Goal: Task Accomplishment & Management: Use online tool/utility

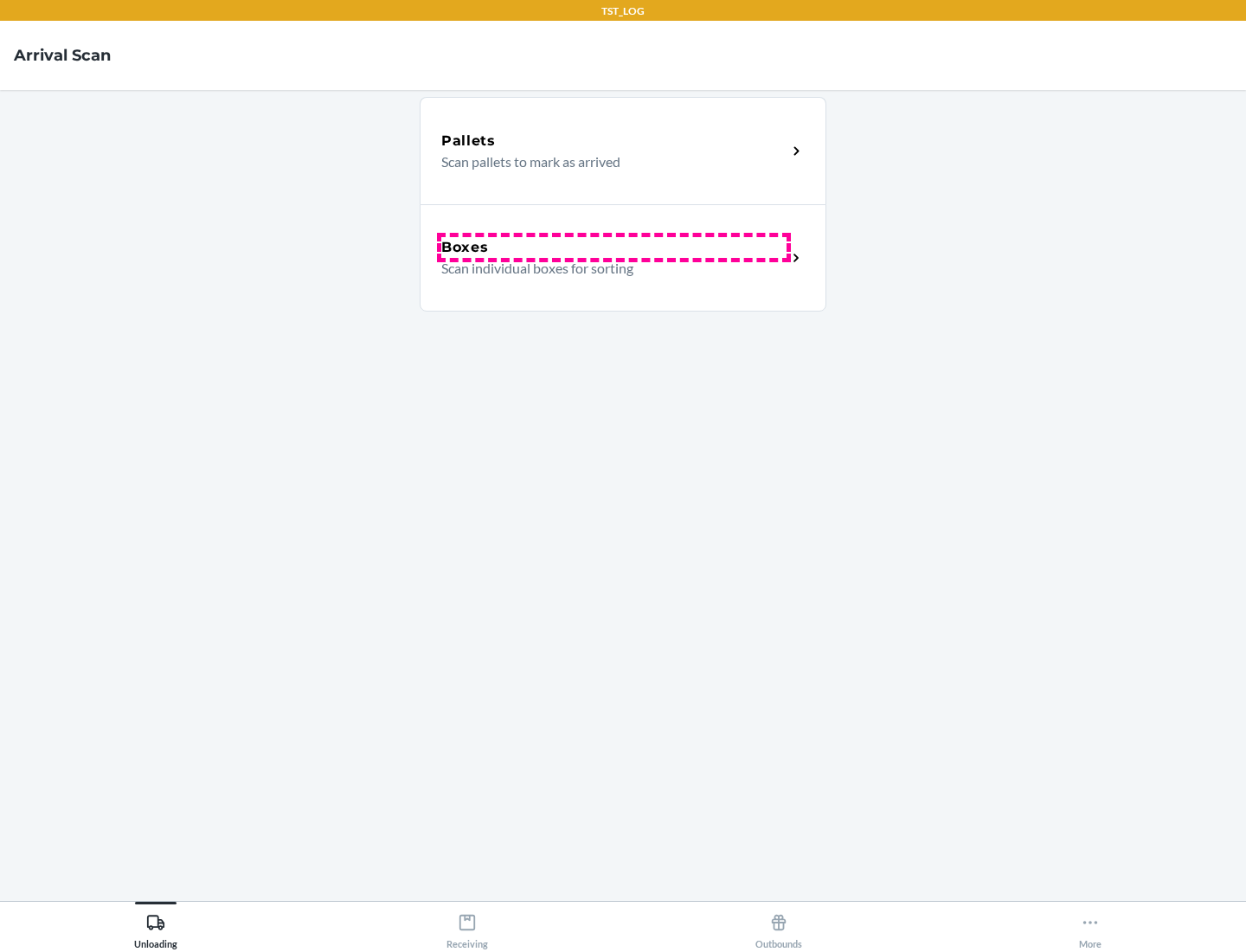
click at [614, 248] on div "Boxes" at bounding box center [614, 247] width 345 height 21
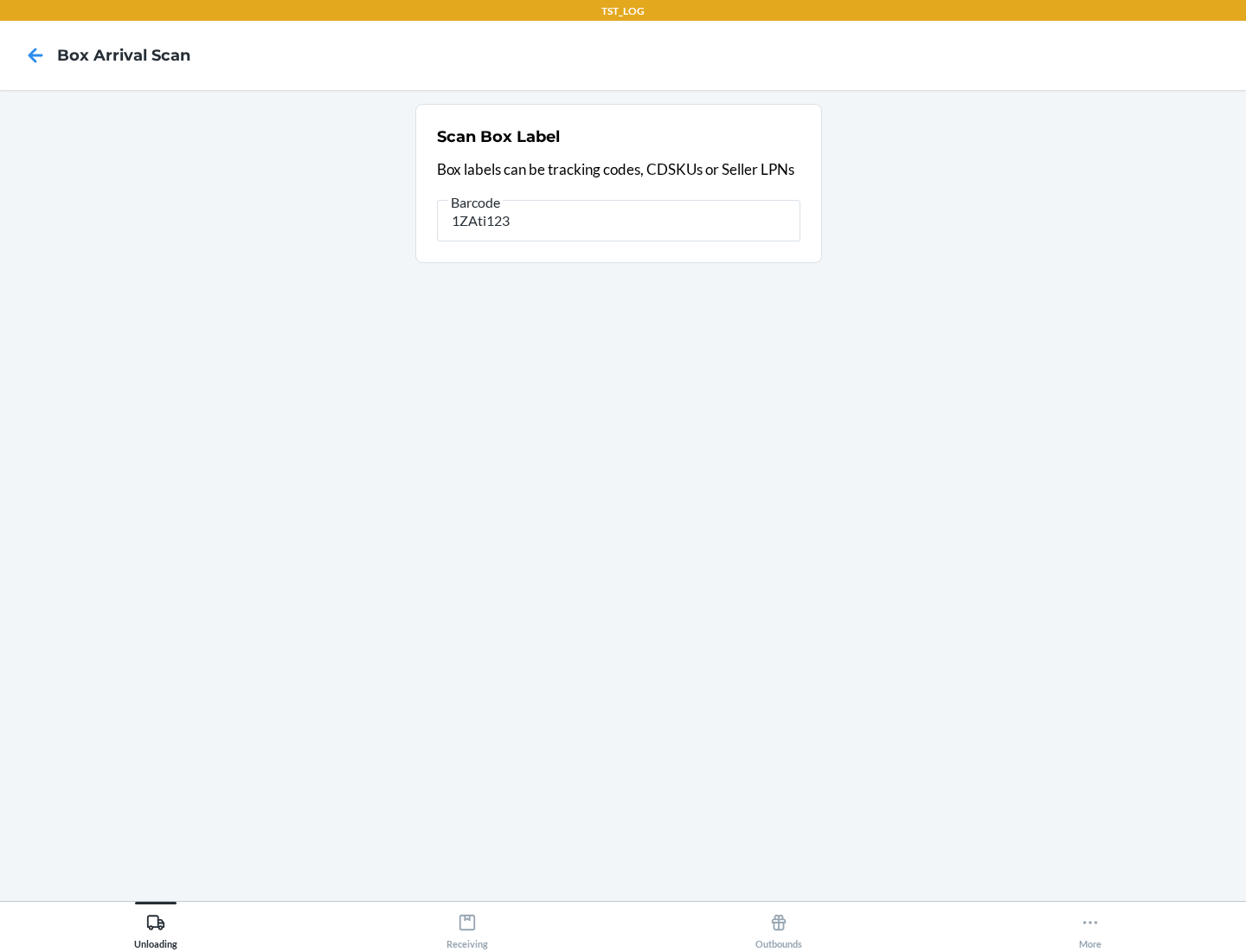
type input "1ZAti123"
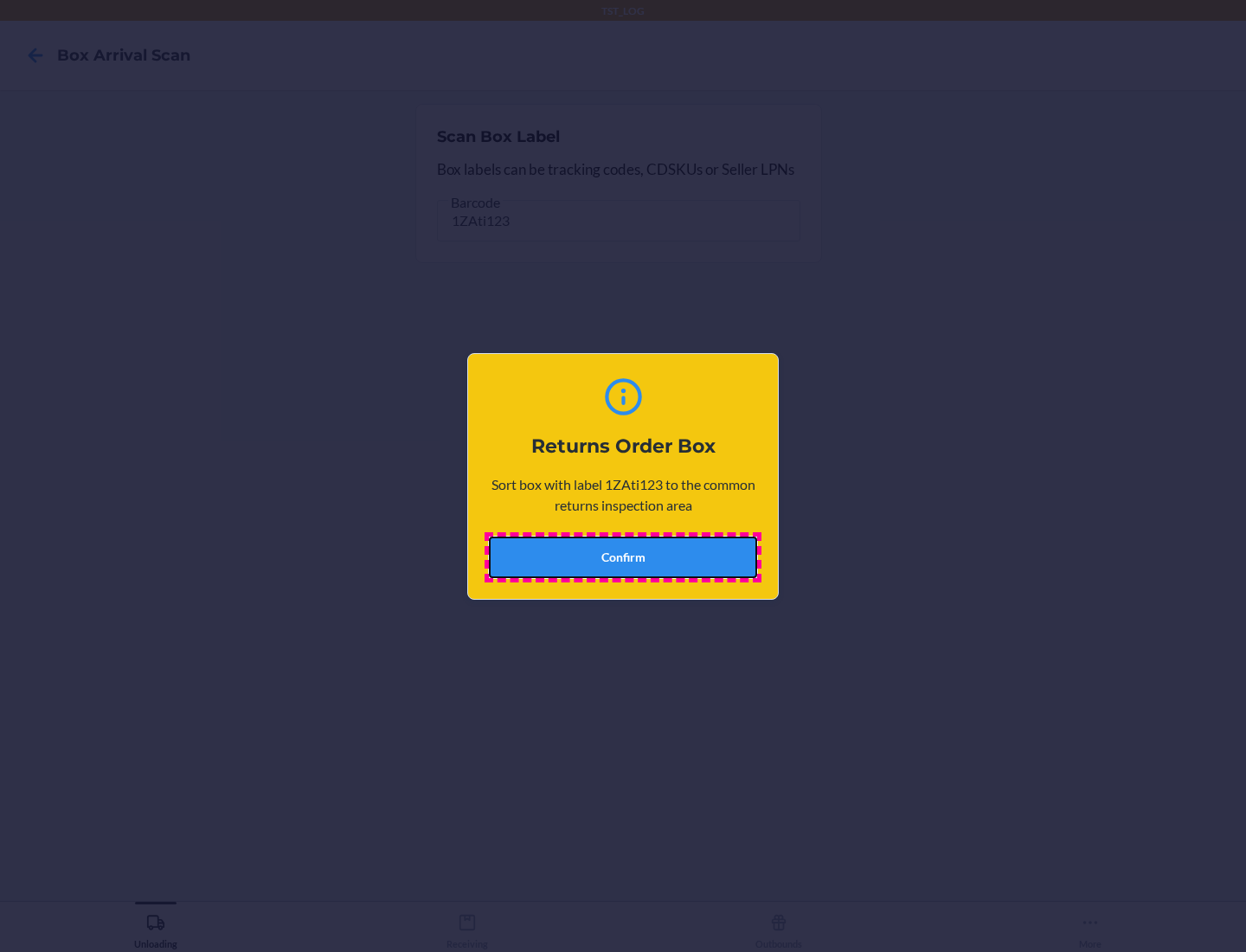
click at [623, 557] on button "Confirm" at bounding box center [623, 557] width 269 height 41
